Goal: Task Accomplishment & Management: Manage account settings

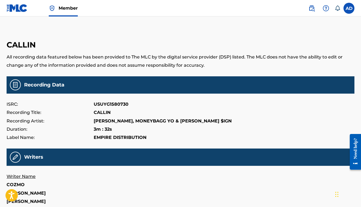
click at [349, 5] on label at bounding box center [349, 8] width 11 height 11
click at [349, 8] on input "AD [PERSON_NAME] [EMAIL_ADDRESS][DOMAIN_NAME] Notification Preferences Profile …" at bounding box center [349, 8] width 0 height 0
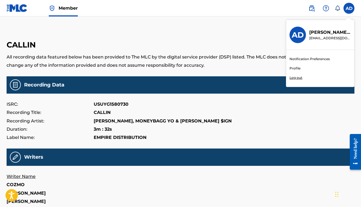
click at [297, 36] on h3 "AD" at bounding box center [298, 35] width 12 height 10
click at [349, 8] on input "AD [PERSON_NAME] [EMAIL_ADDRESS][DOMAIN_NAME] Notification Preferences Profile …" at bounding box center [349, 8] width 0 height 0
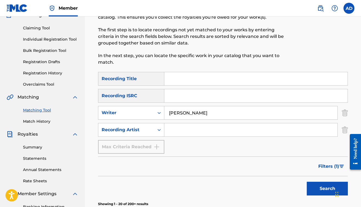
scroll to position [55, 0]
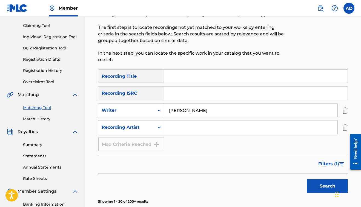
click at [207, 109] on input "vidal Garcia" at bounding box center [250, 110] width 173 height 13
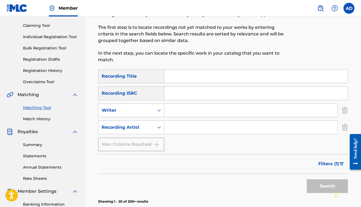
click at [208, 124] on input "Search Form" at bounding box center [250, 127] width 173 height 13
type input "mistah fab"
click at [315, 186] on button "Search" at bounding box center [327, 186] width 41 height 14
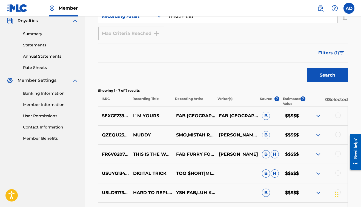
scroll to position [153, 0]
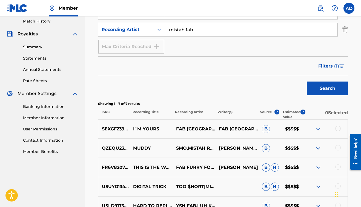
click at [330, 64] on span "Filters ( 1 )" at bounding box center [328, 66] width 21 height 7
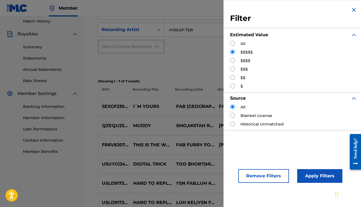
click at [232, 59] on input "Search Form" at bounding box center [232, 60] width 5 height 5
radio input "true"
click at [316, 179] on button "Apply Filters" at bounding box center [319, 176] width 45 height 14
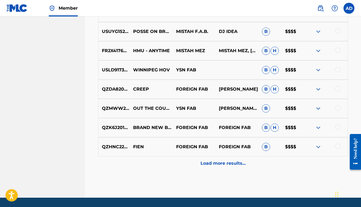
scroll to position [311, 0]
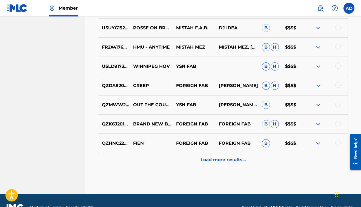
click at [204, 157] on p "Load more results..." at bounding box center [223, 159] width 45 height 7
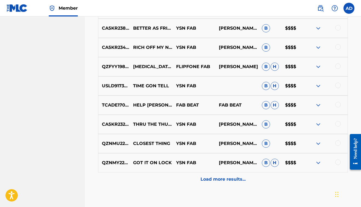
scroll to position [489, 0]
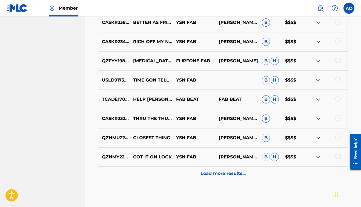
click at [195, 174] on div "Load more results..." at bounding box center [223, 173] width 250 height 14
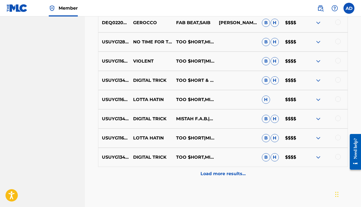
scroll to position [680, 0]
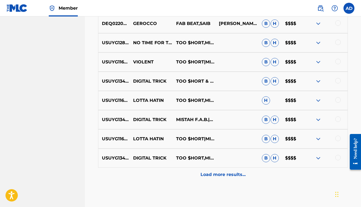
click at [201, 173] on p "Load more results..." at bounding box center [223, 174] width 45 height 7
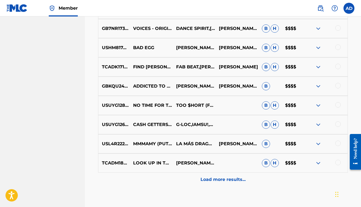
scroll to position [868, 0]
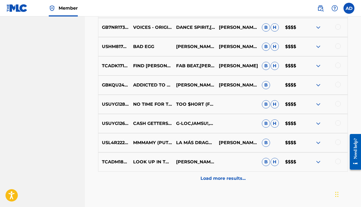
click at [207, 178] on p "Load more results..." at bounding box center [223, 178] width 45 height 7
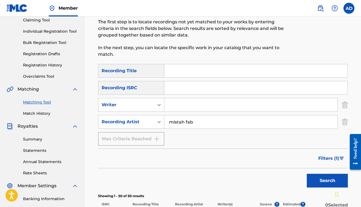
scroll to position [62, 0]
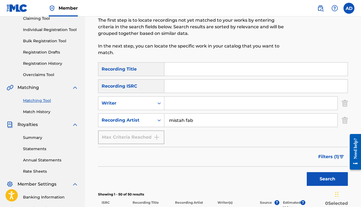
click at [199, 123] on input "mistah fab" at bounding box center [250, 119] width 173 height 13
click at [199, 122] on input "mistah fab" at bounding box center [250, 119] width 173 height 13
type input "stanley cox"
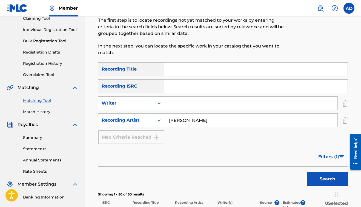
click at [327, 179] on button "Search" at bounding box center [327, 179] width 41 height 14
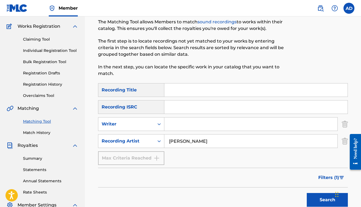
scroll to position [53, 0]
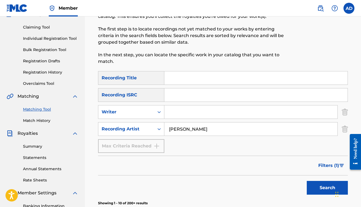
click at [211, 127] on input "stanley cox" at bounding box center [250, 128] width 173 height 13
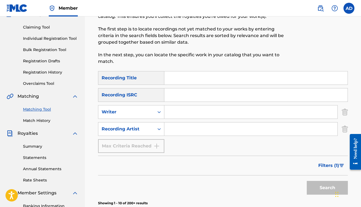
click at [187, 111] on input "Search Form" at bounding box center [250, 111] width 173 height 13
type input "mistah fab"
click at [327, 187] on button "Search" at bounding box center [327, 188] width 41 height 14
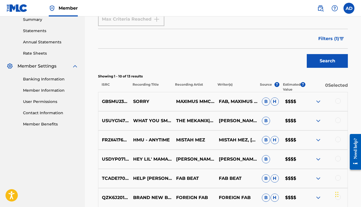
scroll to position [178, 0]
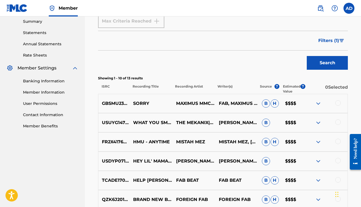
click at [333, 39] on span "Filters ( 1 )" at bounding box center [328, 40] width 21 height 7
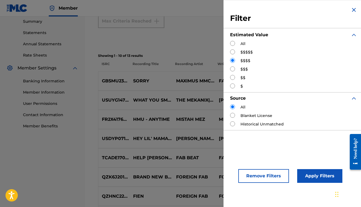
click at [231, 52] on input "Search Form" at bounding box center [232, 51] width 5 height 5
radio input "true"
click at [305, 177] on button "Apply Filters" at bounding box center [319, 176] width 45 height 14
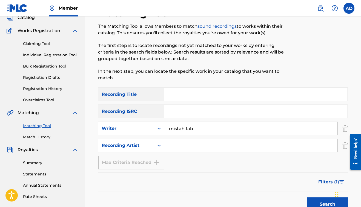
scroll to position [37, 0]
click at [41, 66] on link "Bulk Registration Tool" at bounding box center [50, 67] width 55 height 6
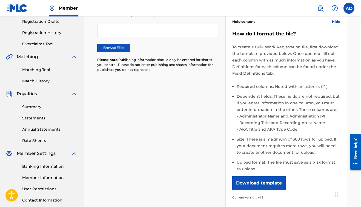
scroll to position [94, 1]
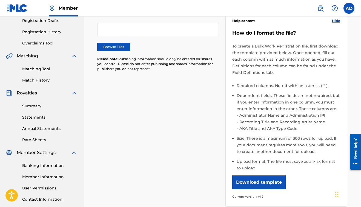
click at [268, 181] on button "Download template" at bounding box center [258, 182] width 53 height 14
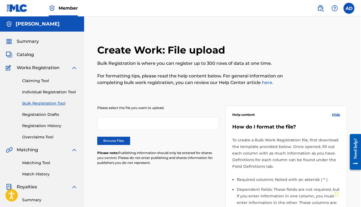
scroll to position [0, 1]
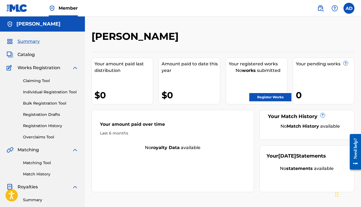
click at [36, 80] on link "Claiming Tool" at bounding box center [50, 81] width 55 height 6
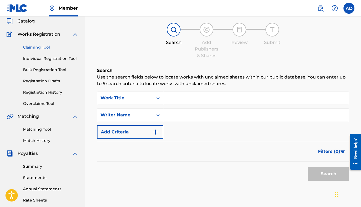
scroll to position [43, 0]
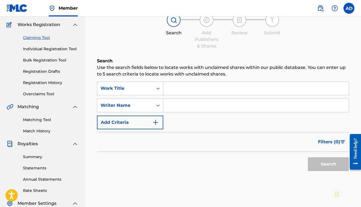
click at [176, 106] on input "Search Form" at bounding box center [255, 105] width 185 height 13
type input "b"
type input "doppie"
click at [332, 169] on button "Search" at bounding box center [328, 164] width 41 height 14
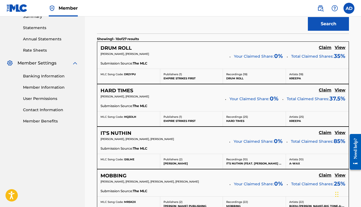
scroll to position [183, 0]
click at [341, 131] on h5 "View" at bounding box center [340, 132] width 11 height 5
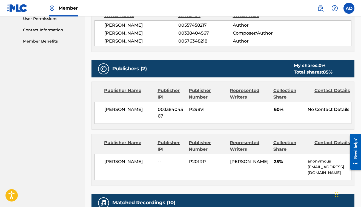
scroll to position [264, 0]
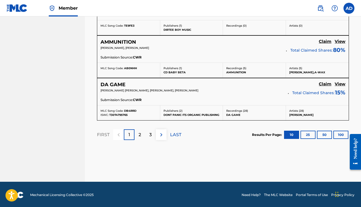
scroll to position [528, 0]
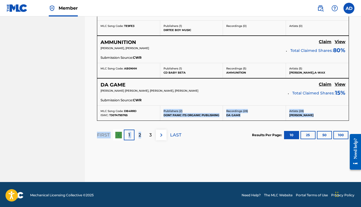
drag, startPoint x: 140, startPoint y: 132, endPoint x: 149, endPoint y: 116, distance: 18.2
click at [343, 84] on h5 "View" at bounding box center [340, 84] width 11 height 5
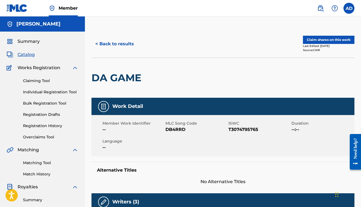
click at [130, 42] on button "< Back to results" at bounding box center [114, 44] width 46 height 14
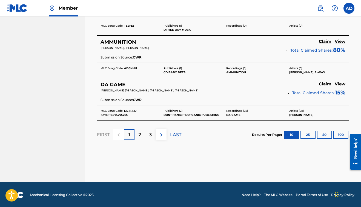
scroll to position [528, 0]
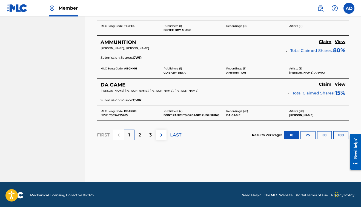
click at [341, 134] on button "100" at bounding box center [340, 135] width 15 height 8
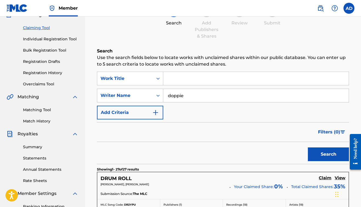
scroll to position [55, 0]
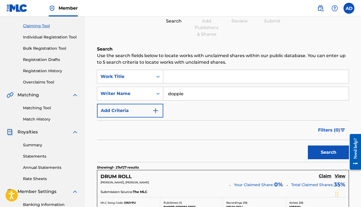
click at [216, 97] on input "doppie" at bounding box center [255, 93] width 185 height 13
click at [328, 152] on button "Search" at bounding box center [328, 152] width 41 height 14
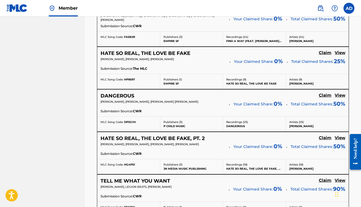
scroll to position [606, 0]
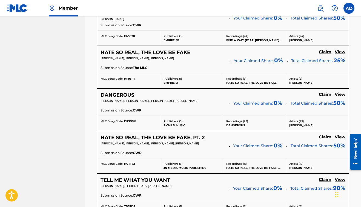
type input "vidal Garcia"
click at [338, 49] on h5 "View" at bounding box center [340, 51] width 11 height 5
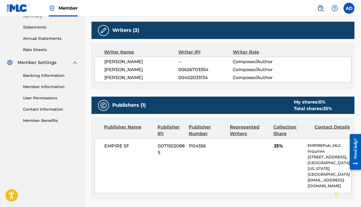
scroll to position [184, 0]
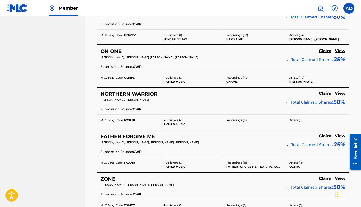
scroll to position [289, 0]
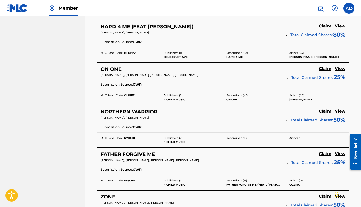
click at [341, 111] on h5 "View" at bounding box center [340, 110] width 11 height 5
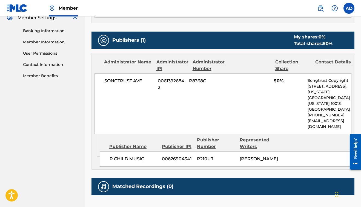
scroll to position [234, 0]
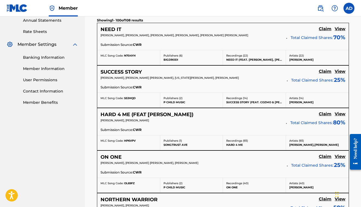
scroll to position [202, 0]
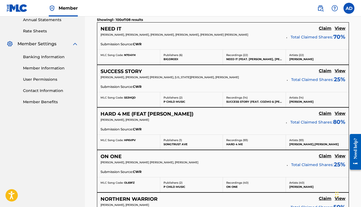
click at [341, 28] on h5 "View" at bounding box center [340, 28] width 11 height 5
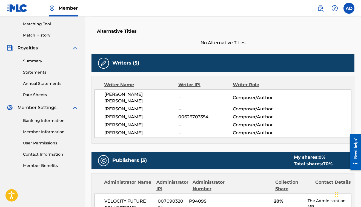
scroll to position [134, 0]
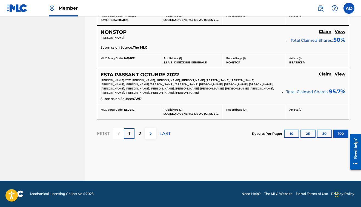
scroll to position [4496, 0]
click at [140, 137] on div "2" at bounding box center [140, 133] width 11 height 11
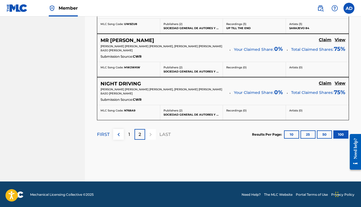
scroll to position [449, 0]
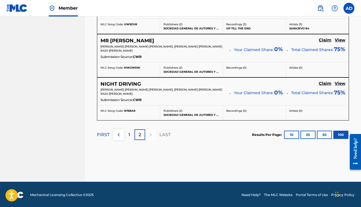
click at [131, 133] on div "1" at bounding box center [129, 134] width 11 height 11
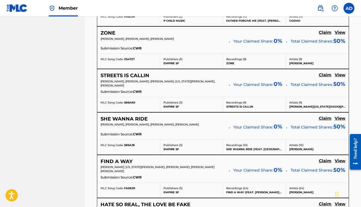
scroll to position [455, 0]
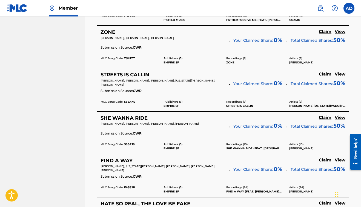
click at [337, 72] on h5 "View" at bounding box center [340, 73] width 11 height 5
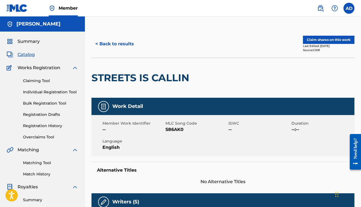
click at [110, 43] on button "< Back to results" at bounding box center [114, 44] width 46 height 14
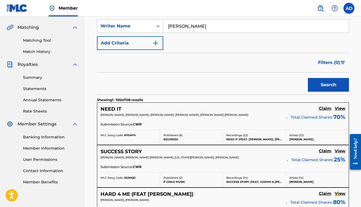
scroll to position [125, 0]
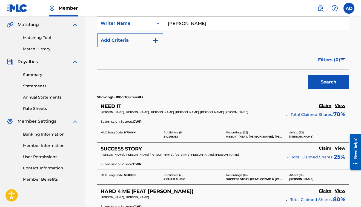
click at [328, 107] on h5 "Claim" at bounding box center [325, 105] width 13 height 5
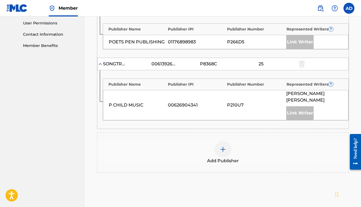
scroll to position [259, 0]
click at [223, 145] on img at bounding box center [223, 148] width 7 height 7
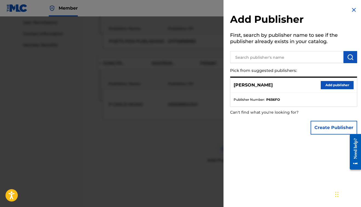
click at [351, 8] on img at bounding box center [354, 10] width 7 height 7
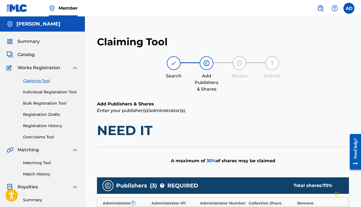
scroll to position [0, 0]
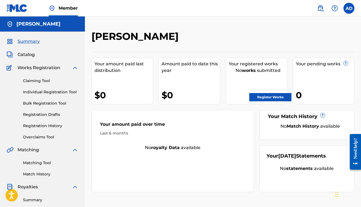
click at [29, 42] on span "Summary" at bounding box center [29, 41] width 22 height 7
click at [349, 10] on label at bounding box center [349, 8] width 11 height 11
click at [349, 8] on input "AD [PERSON_NAME] [EMAIL_ADDRESS][DOMAIN_NAME] Notification Preferences Profile …" at bounding box center [349, 8] width 0 height 0
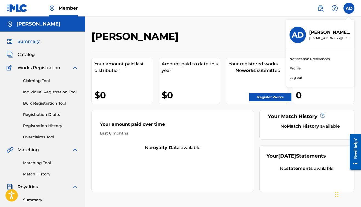
click at [297, 69] on link "Profile" at bounding box center [295, 68] width 11 height 5
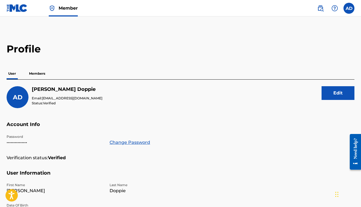
click at [35, 74] on p "Members" at bounding box center [36, 74] width 19 height 12
